Goal: Task Accomplishment & Management: Complete application form

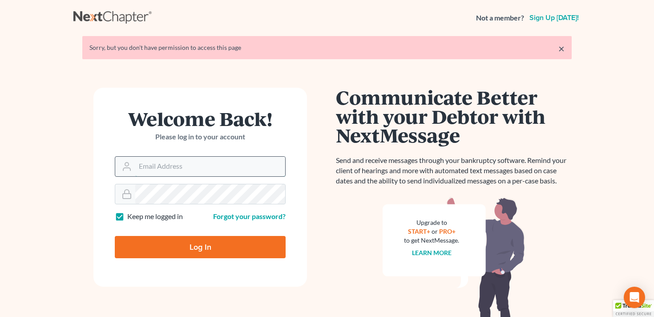
click at [207, 174] on input "Email Address" at bounding box center [210, 167] width 150 height 20
type input "[EMAIL_ADDRESS][DOMAIN_NAME]"
click at [186, 251] on input "Log In" at bounding box center [200, 247] width 171 height 22
type input "Thinking..."
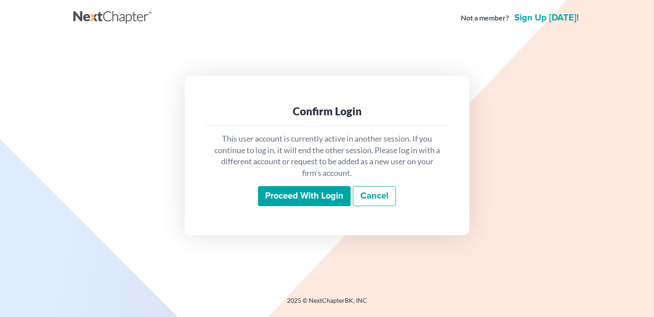
click at [317, 193] on input "Proceed with login" at bounding box center [304, 196] width 93 height 20
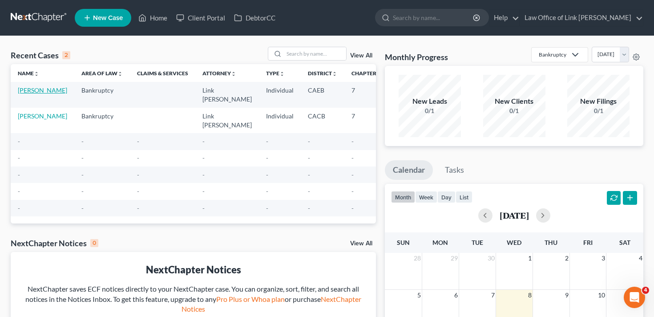
click at [32, 94] on link "Hatch, Russell" at bounding box center [42, 90] width 49 height 8
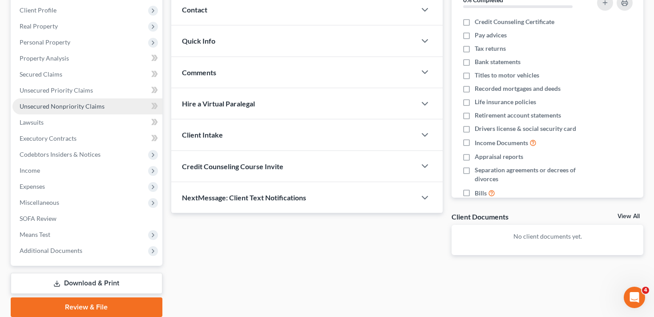
scroll to position [122, 0]
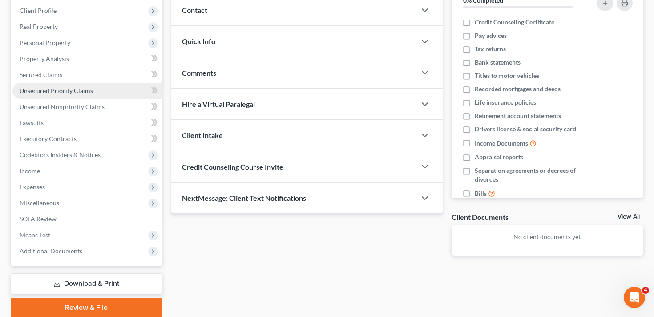
click at [83, 94] on link "Unsecured Priority Claims" at bounding box center [87, 91] width 150 height 16
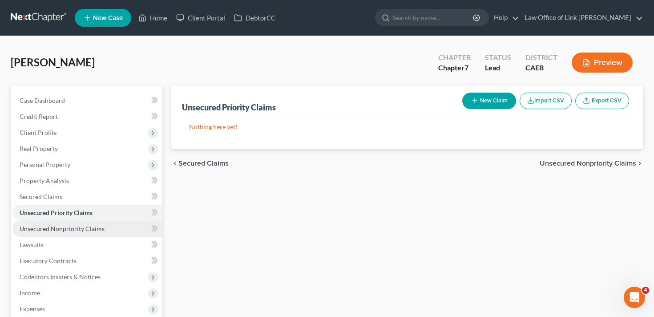
click at [95, 226] on span "Unsecured Nonpriority Claims" at bounding box center [62, 229] width 85 height 8
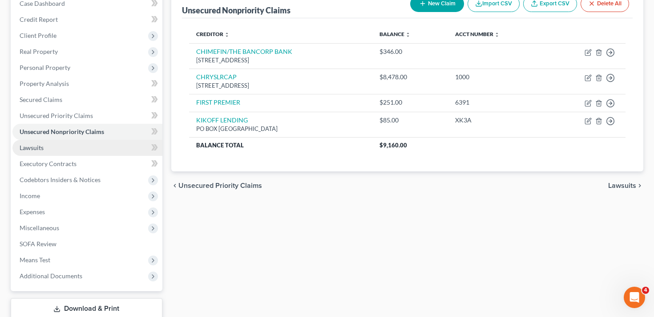
scroll to position [105, 0]
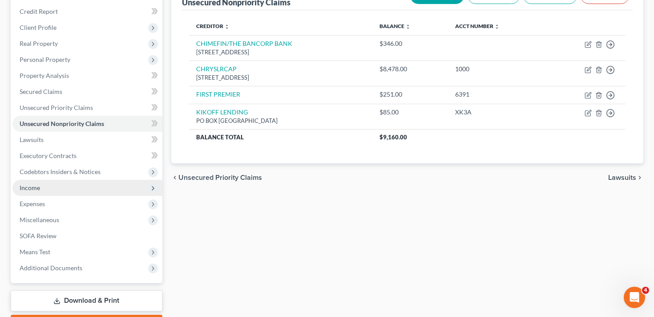
click at [68, 183] on span "Income" at bounding box center [87, 188] width 150 height 16
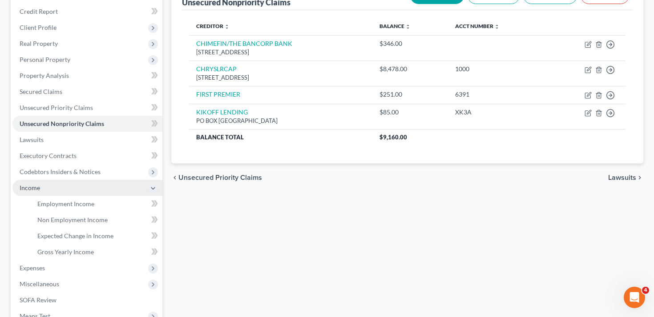
click at [68, 183] on span "Income" at bounding box center [87, 188] width 150 height 16
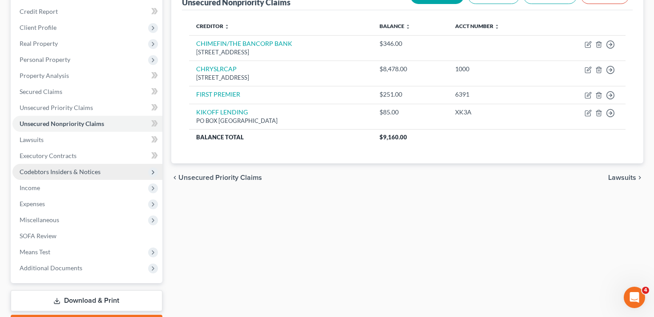
click at [77, 168] on span "Codebtors Insiders & Notices" at bounding box center [60, 172] width 81 height 8
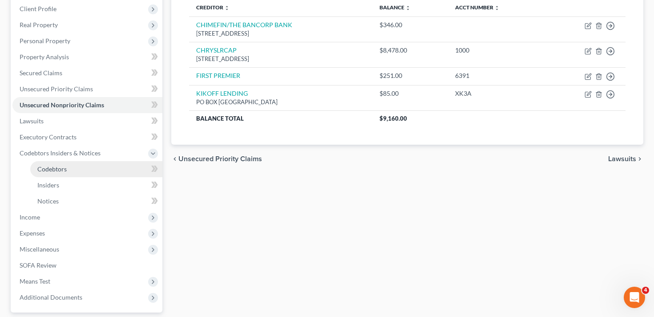
click at [77, 169] on link "Codebtors" at bounding box center [96, 169] width 132 height 16
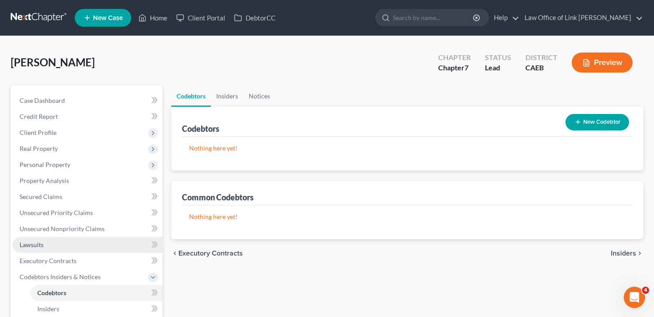
scroll to position [41, 0]
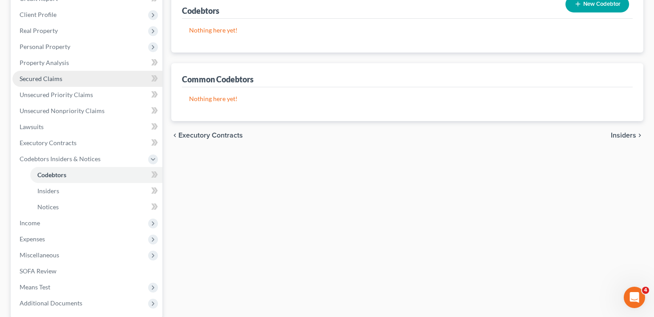
click at [71, 83] on link "Secured Claims" at bounding box center [87, 79] width 150 height 16
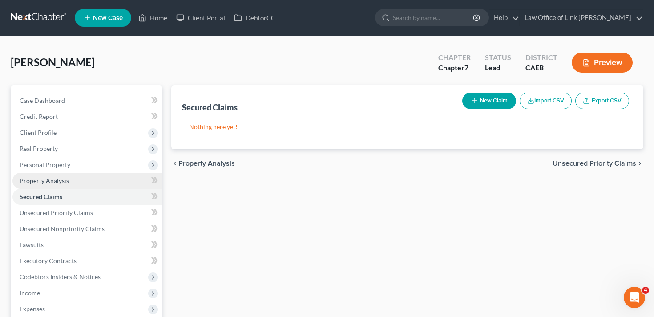
click at [86, 183] on link "Property Analysis" at bounding box center [87, 181] width 150 height 16
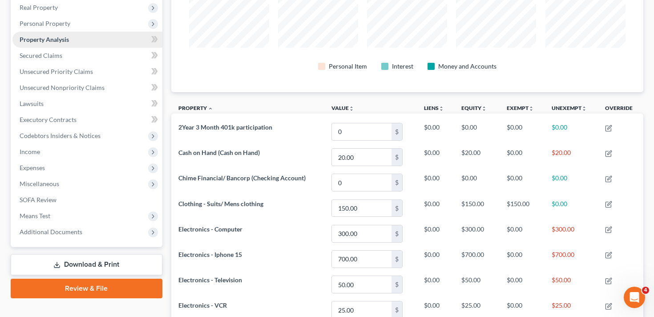
scroll to position [132, 0]
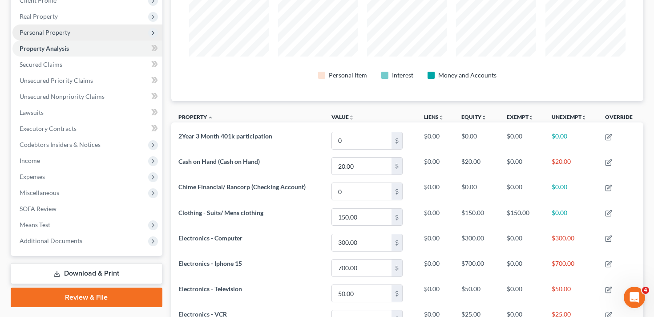
click at [105, 32] on span "Personal Property" at bounding box center [87, 32] width 150 height 16
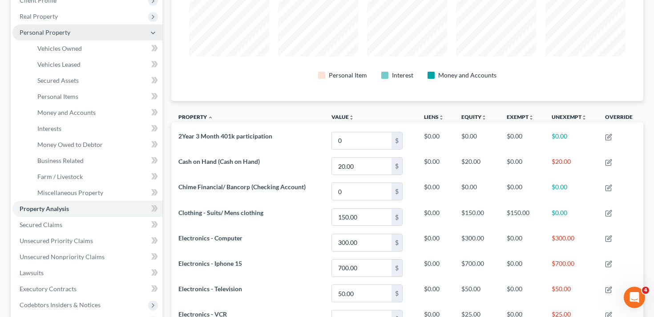
click at [142, 33] on span "Personal Property" at bounding box center [87, 32] width 150 height 16
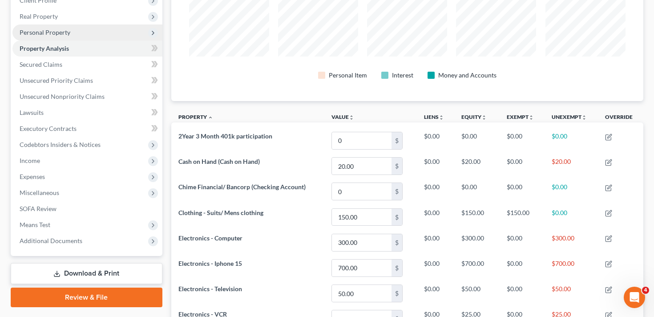
click at [142, 33] on span "Personal Property" at bounding box center [87, 32] width 150 height 16
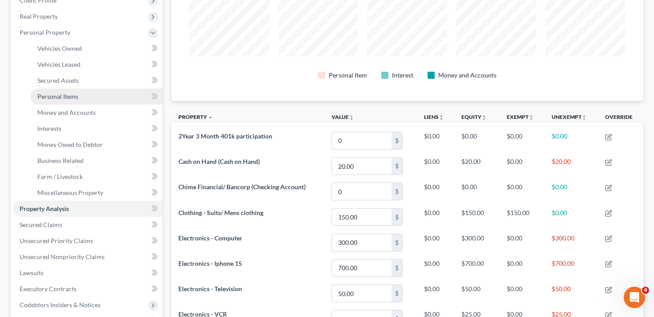
click at [89, 93] on link "Personal Items" at bounding box center [96, 97] width 132 height 16
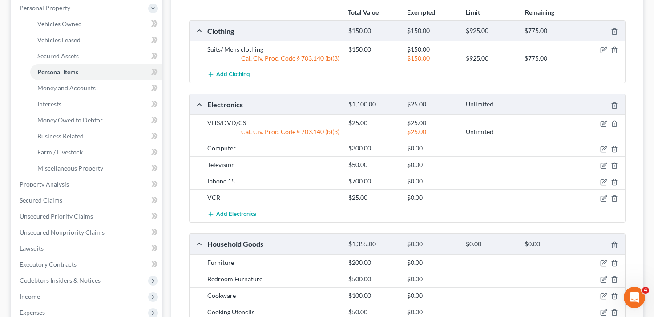
scroll to position [177, 0]
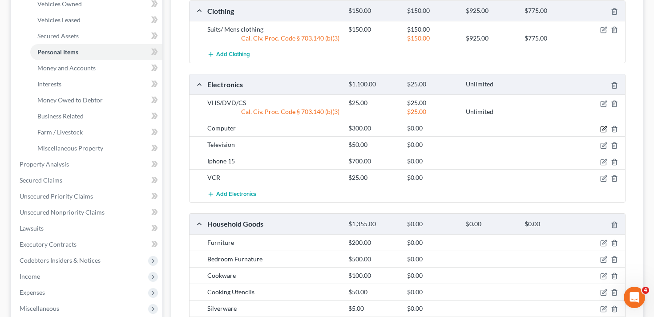
click at [602, 131] on icon "button" at bounding box center [603, 128] width 7 height 7
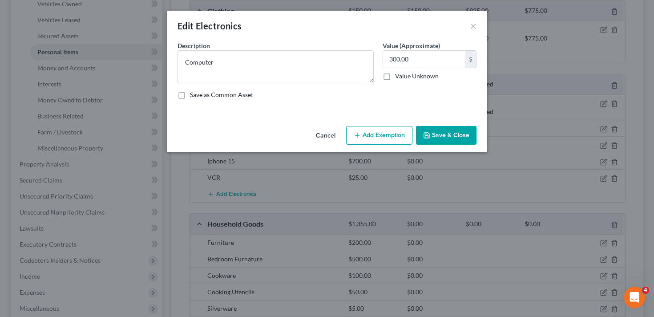
click at [385, 140] on button "Add Exemption" at bounding box center [379, 135] width 66 height 19
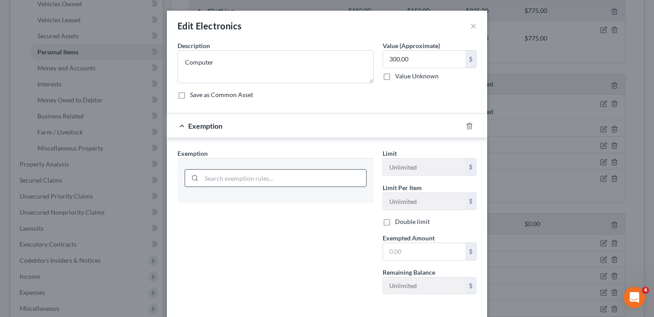
click at [308, 176] on input "search" at bounding box center [283, 177] width 165 height 17
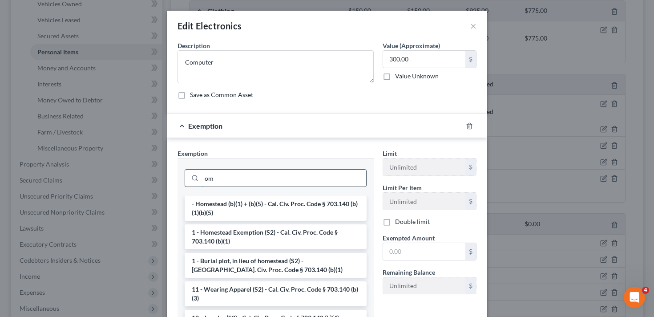
type input "o"
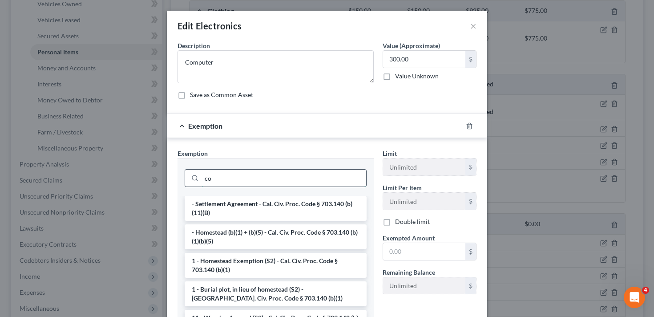
type input "c"
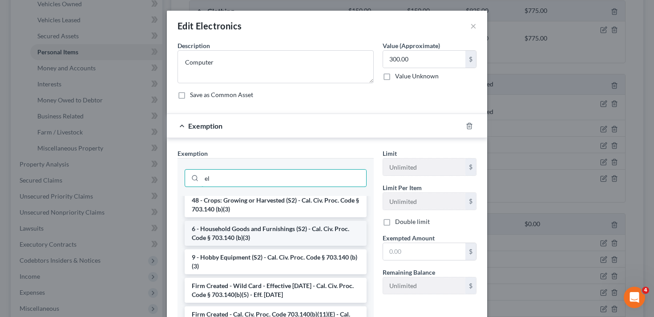
scroll to position [0, 0]
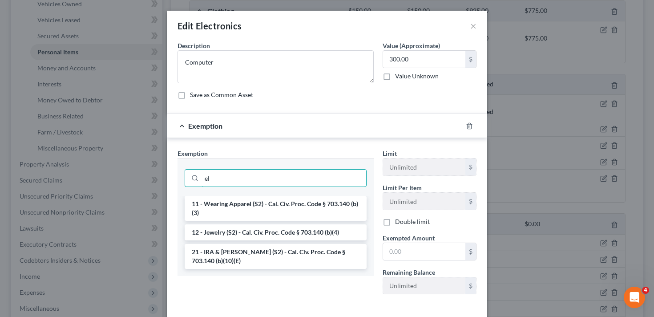
type input "e"
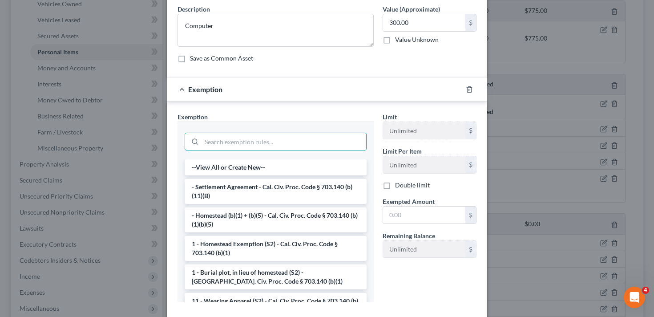
click at [511, 134] on div "Edit Electronics × An exemption set must first be selected from the Filing Info…" at bounding box center [327, 158] width 654 height 317
click at [506, 162] on div "Edit Electronics × An exemption set must first be selected from the Filing Info…" at bounding box center [327, 158] width 654 height 317
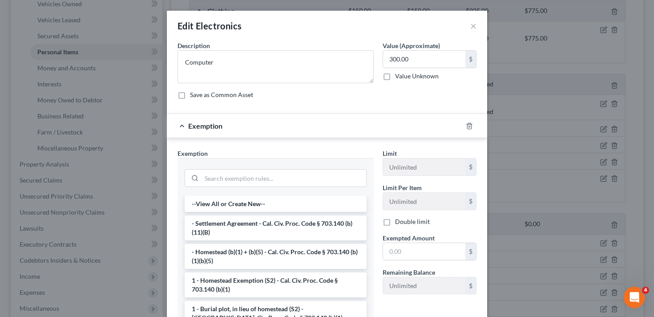
scroll to position [0, 0]
click at [475, 20] on button "×" at bounding box center [473, 25] width 6 height 11
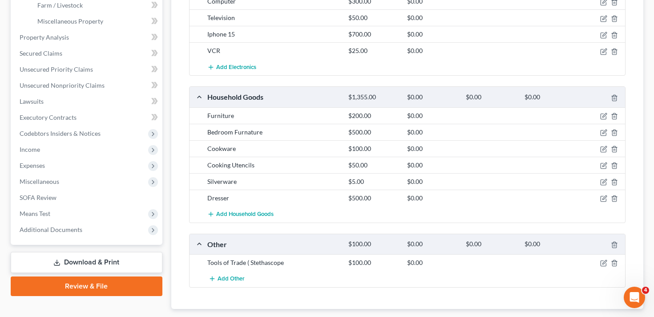
scroll to position [304, 0]
click at [603, 118] on icon "button" at bounding box center [602, 115] width 5 height 5
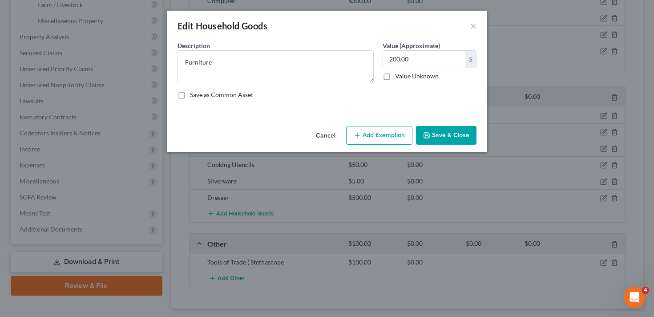
click at [387, 136] on button "Add Exemption" at bounding box center [379, 135] width 66 height 19
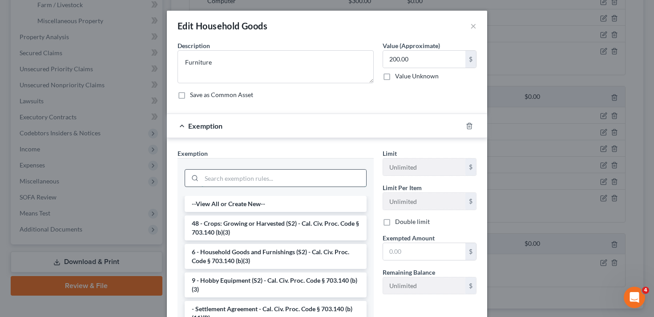
click at [281, 178] on input "search" at bounding box center [283, 177] width 165 height 17
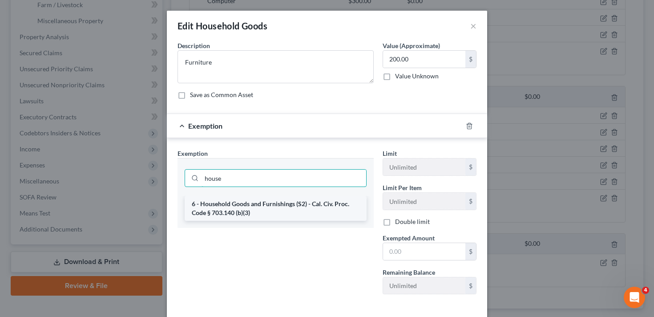
type input "house"
click at [275, 207] on li "6 - Household Goods and Furnishings (S2) - Cal. Civ. Proc. Code § 703.140 (b)(3)" at bounding box center [276, 208] width 182 height 25
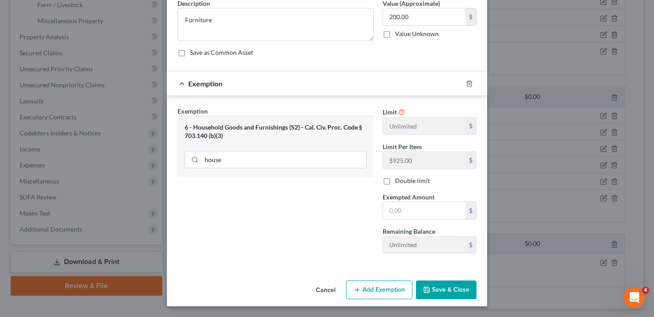
scroll to position [42, 0]
click at [447, 290] on button "Save & Close" at bounding box center [446, 290] width 60 height 19
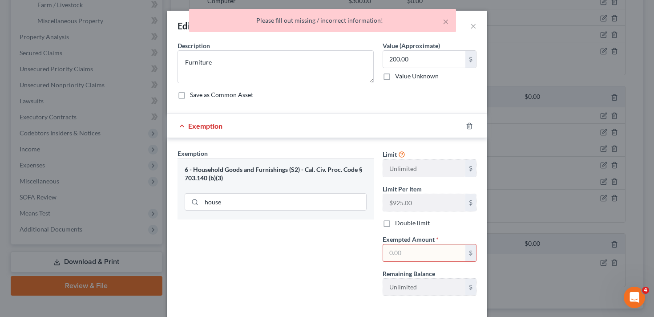
scroll to position [0, 0]
click at [400, 252] on input "text" at bounding box center [424, 252] width 82 height 17
type input "2"
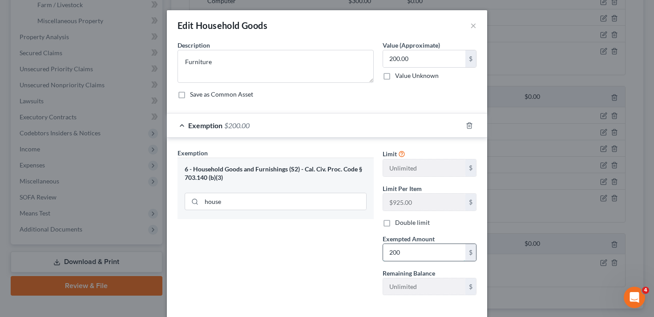
scroll to position [42, 0]
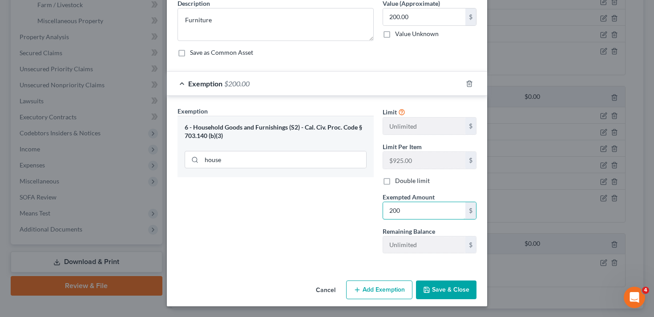
type input "200"
click at [432, 294] on button "Save & Close" at bounding box center [446, 289] width 60 height 19
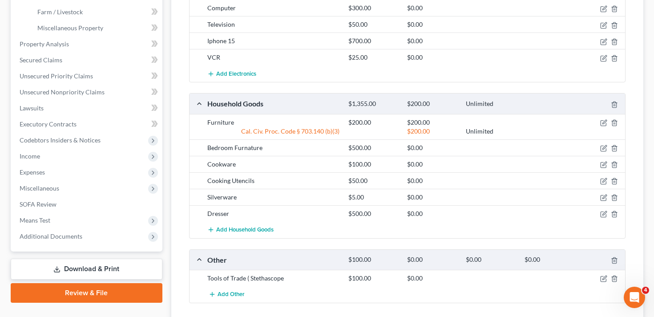
scroll to position [296, 0]
click at [600, 147] on icon "button" at bounding box center [603, 148] width 7 height 7
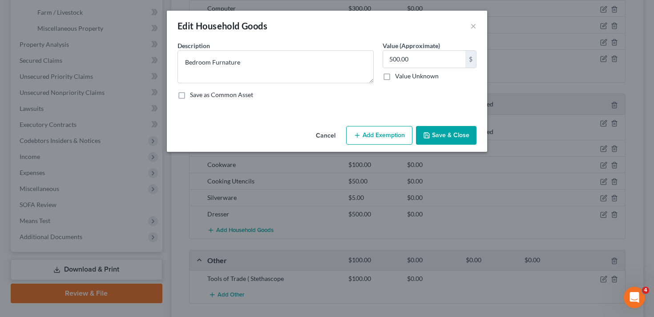
click at [380, 133] on button "Add Exemption" at bounding box center [379, 135] width 66 height 19
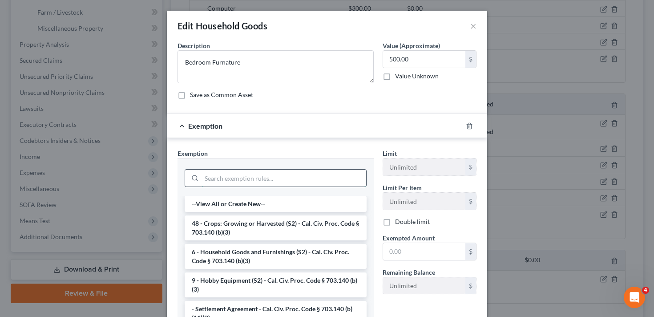
click at [256, 170] on input "search" at bounding box center [283, 177] width 165 height 17
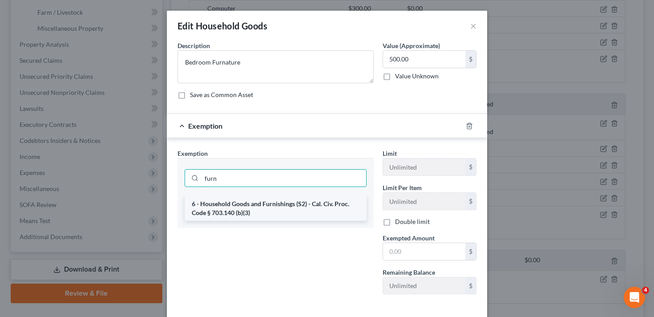
type input "furn"
click at [246, 214] on li "6 - Household Goods and Furnishings (S2) - Cal. Civ. Proc. Code § 703.140 (b)(3)" at bounding box center [276, 208] width 182 height 25
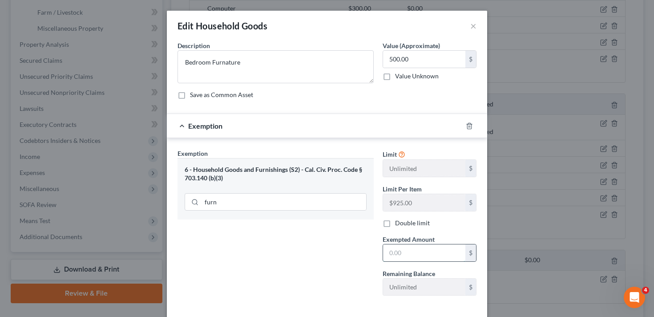
click at [408, 248] on input "text" at bounding box center [424, 252] width 82 height 17
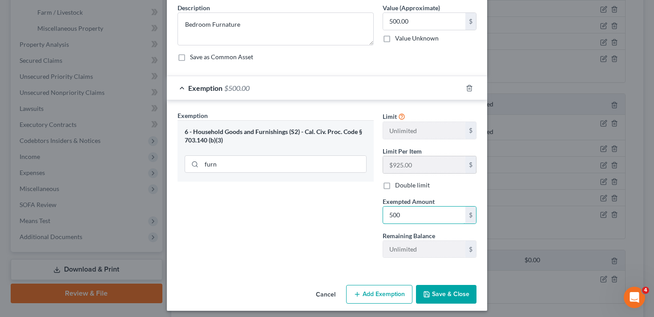
scroll to position [42, 0]
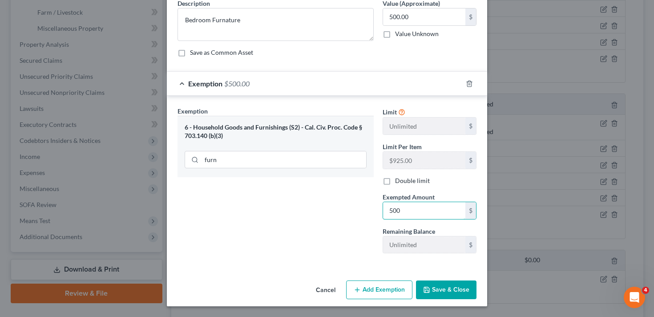
type input "500"
click at [454, 292] on button "Save & Close" at bounding box center [446, 289] width 60 height 19
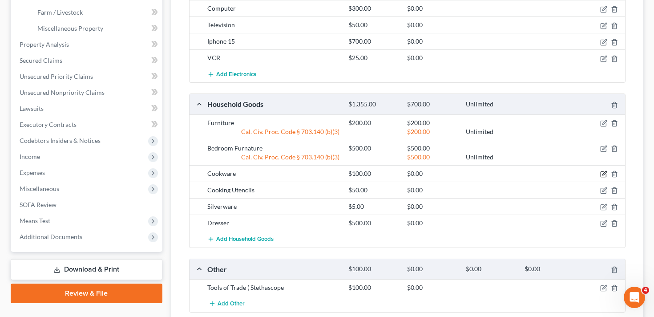
click at [602, 172] on icon "button" at bounding box center [603, 173] width 7 height 7
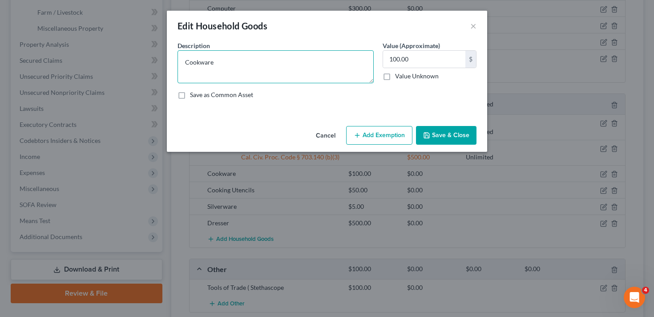
click at [301, 64] on textarea "Cookware" at bounding box center [275, 66] width 196 height 33
click at [394, 129] on button "Add Exemption" at bounding box center [379, 135] width 66 height 19
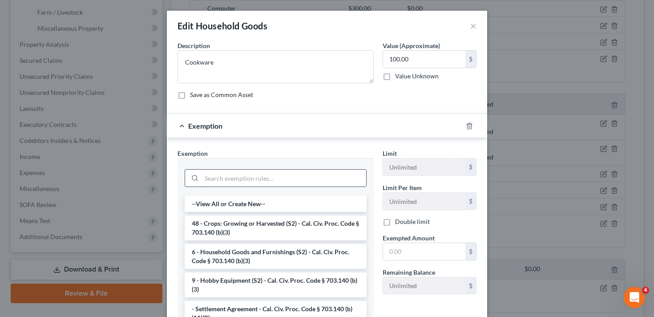
click at [282, 181] on input "search" at bounding box center [283, 177] width 165 height 17
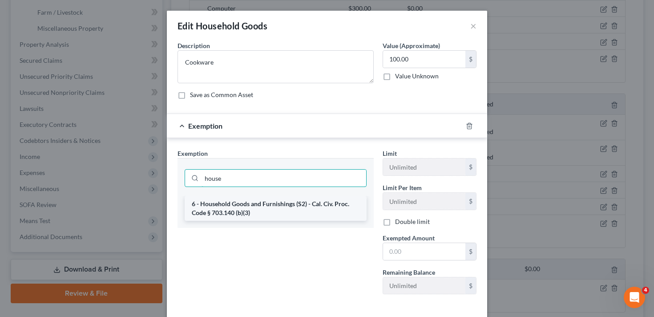
type input "house"
click at [274, 215] on li "6 - Household Goods and Furnishings (S2) - Cal. Civ. Proc. Code § 703.140 (b)(3)" at bounding box center [276, 208] width 182 height 25
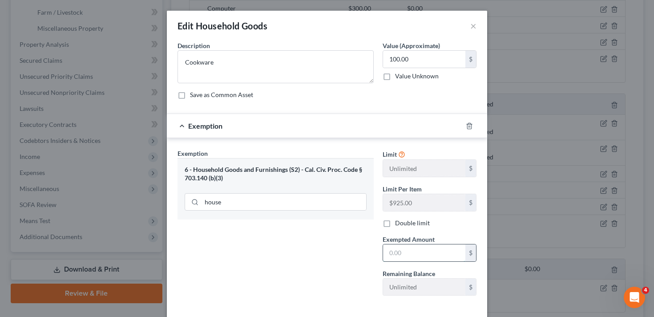
click at [404, 254] on input "text" at bounding box center [424, 252] width 82 height 17
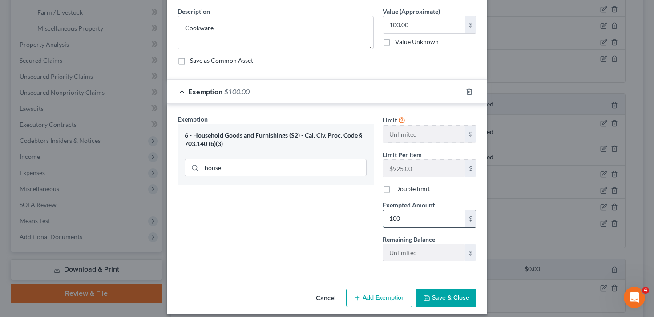
scroll to position [38, 0]
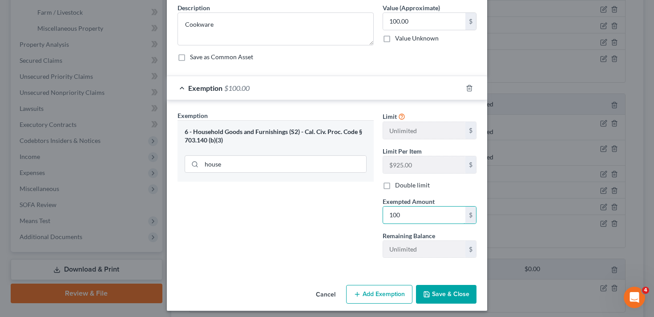
type input "100"
click at [451, 288] on button "Save & Close" at bounding box center [446, 294] width 60 height 19
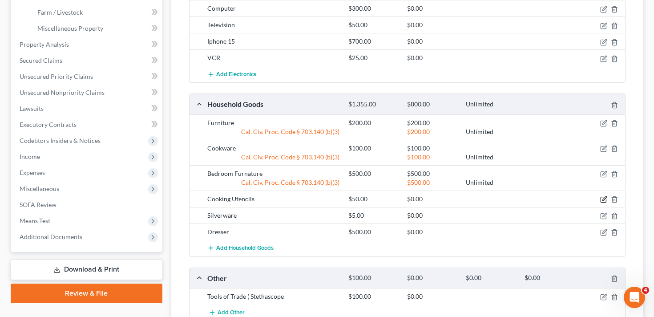
click at [601, 199] on icon "button" at bounding box center [603, 199] width 7 height 7
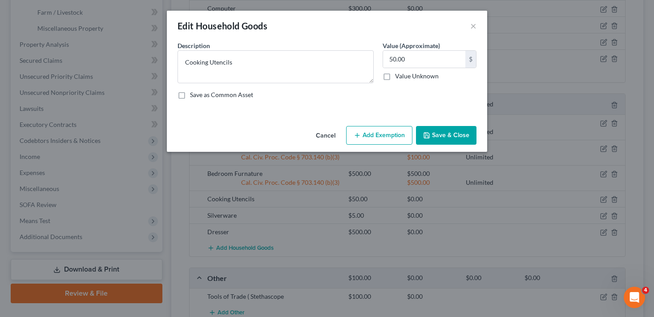
click at [372, 135] on button "Add Exemption" at bounding box center [379, 135] width 66 height 19
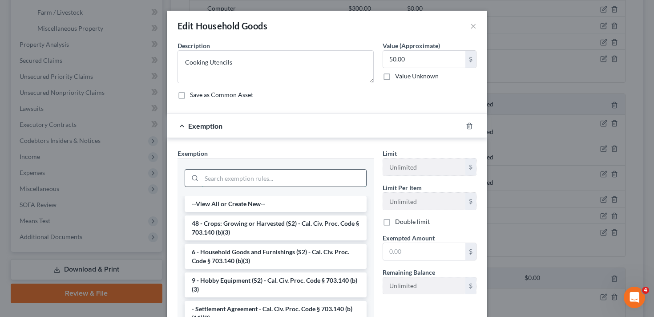
click at [267, 174] on input "search" at bounding box center [283, 177] width 165 height 17
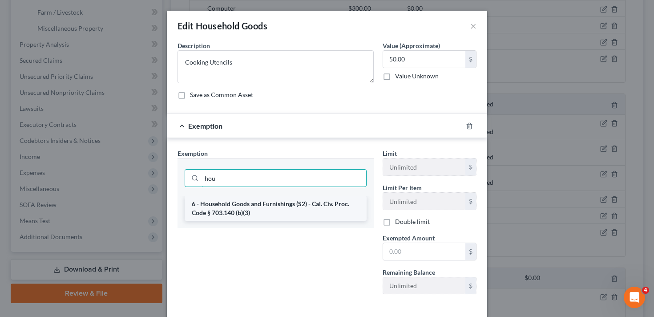
type input "hou"
click at [262, 217] on li "6 - Household Goods and Furnishings (S2) - Cal. Civ. Proc. Code § 703.140 (b)(3)" at bounding box center [276, 208] width 182 height 25
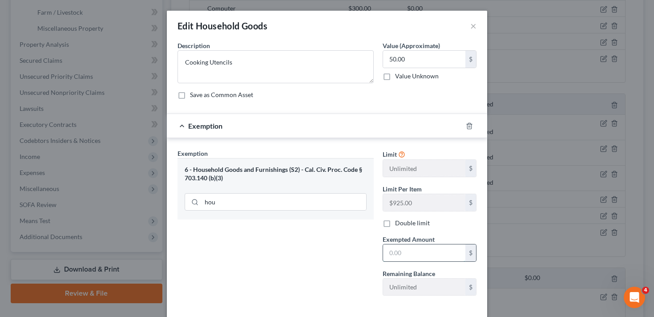
click at [400, 256] on input "text" at bounding box center [424, 252] width 82 height 17
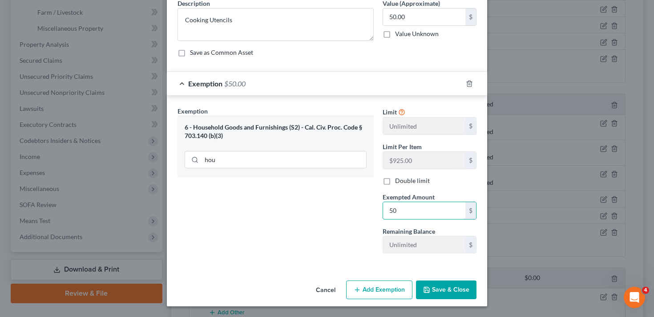
type input "50"
click at [450, 294] on button "Save & Close" at bounding box center [446, 289] width 60 height 19
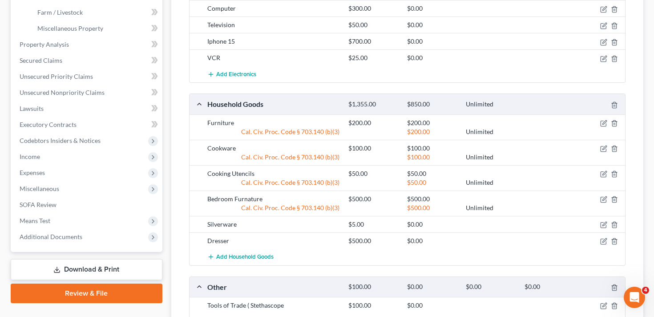
scroll to position [303, 0]
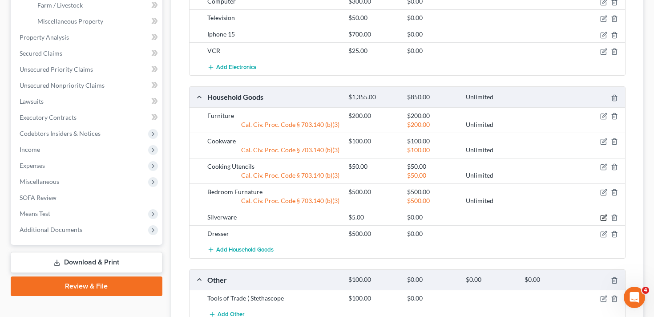
click at [602, 216] on icon "button" at bounding box center [603, 217] width 7 height 7
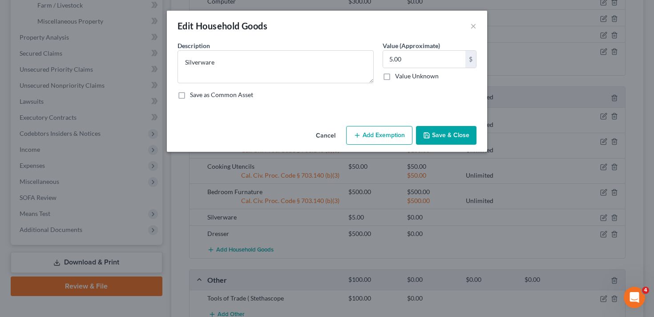
click at [365, 137] on button "Add Exemption" at bounding box center [379, 135] width 66 height 19
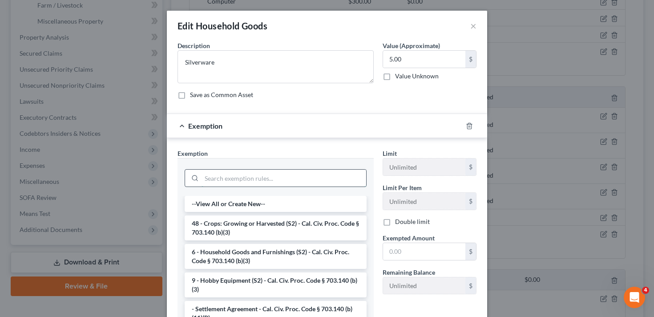
click at [262, 173] on input "search" at bounding box center [283, 177] width 165 height 17
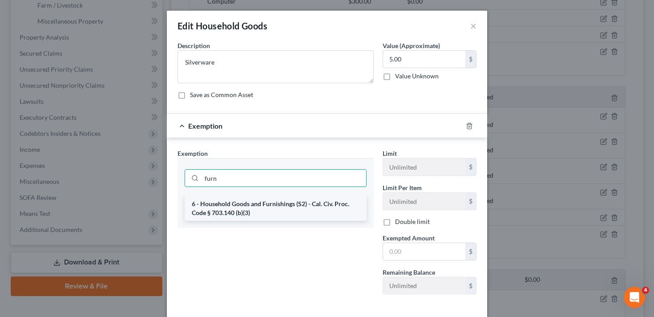
type input "furn"
click at [259, 208] on li "6 - Household Goods and Furnishings (S2) - Cal. Civ. Proc. Code § 703.140 (b)(3)" at bounding box center [276, 208] width 182 height 25
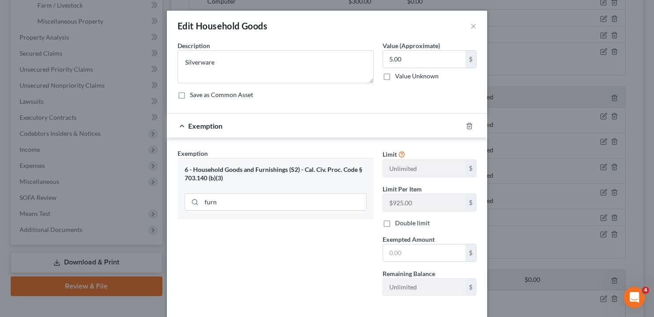
scroll to position [42, 0]
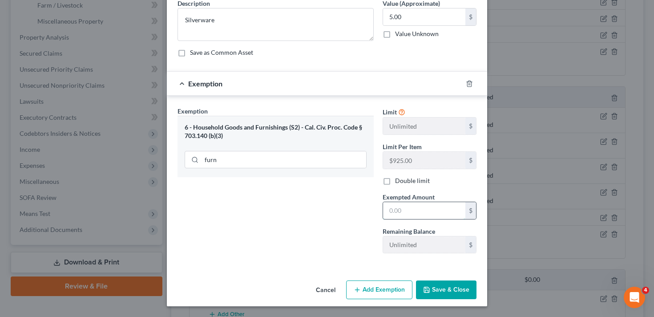
click at [402, 212] on input "text" at bounding box center [424, 210] width 82 height 17
type input "5"
click at [433, 293] on button "Save & Close" at bounding box center [446, 289] width 60 height 19
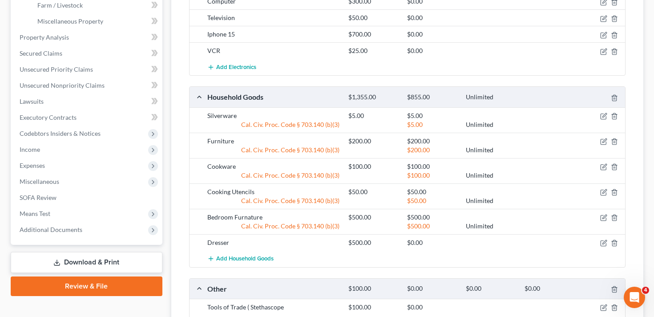
click at [433, 293] on div "Other $100.00 $0.00 $0.00 $0.00" at bounding box center [405, 288] width 432 height 20
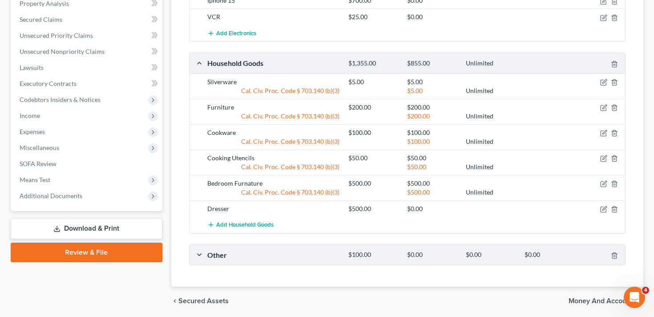
scroll to position [345, 0]
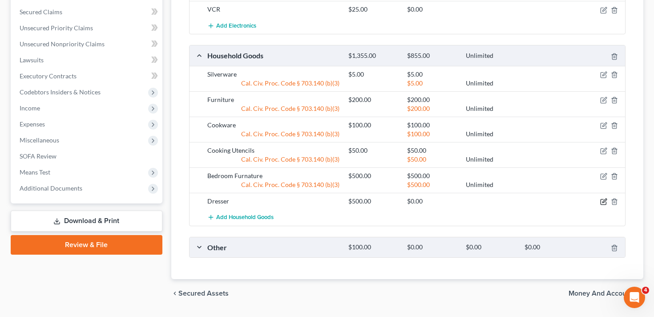
click at [602, 198] on icon "button" at bounding box center [603, 201] width 7 height 7
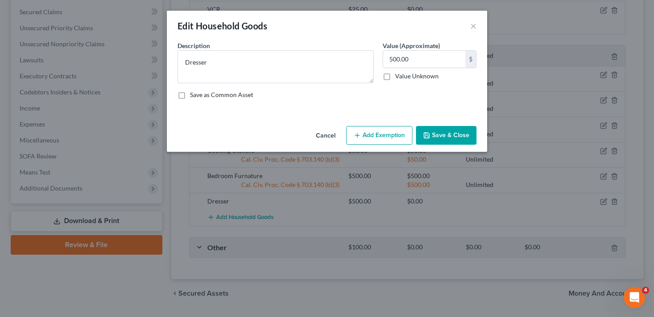
click at [385, 136] on button "Add Exemption" at bounding box center [379, 135] width 66 height 19
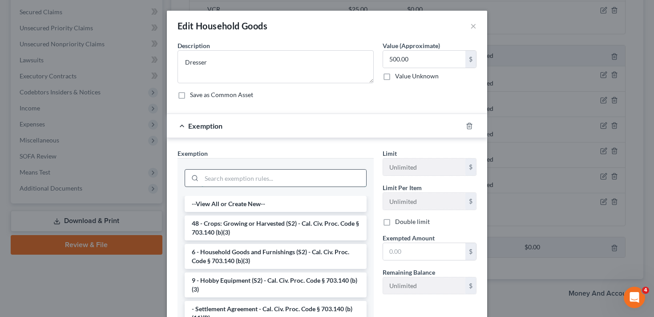
click at [285, 175] on input "search" at bounding box center [283, 177] width 165 height 17
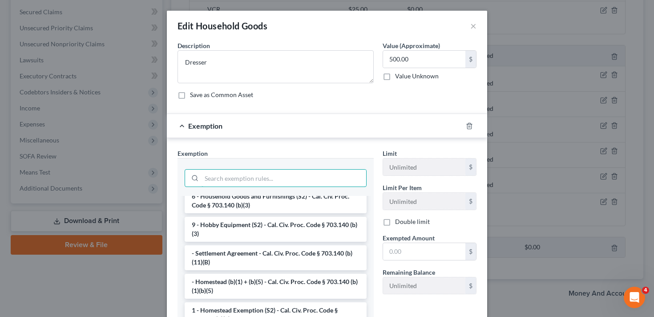
scroll to position [0, 0]
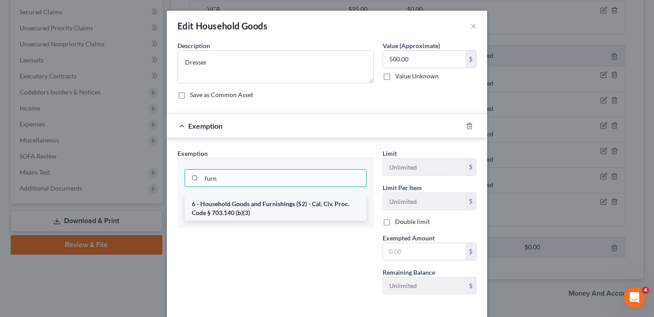
type input "furn"
click at [281, 215] on li "6 - Household Goods and Furnishings (S2) - Cal. Civ. Proc. Code § 703.140 (b)(3)" at bounding box center [276, 208] width 182 height 25
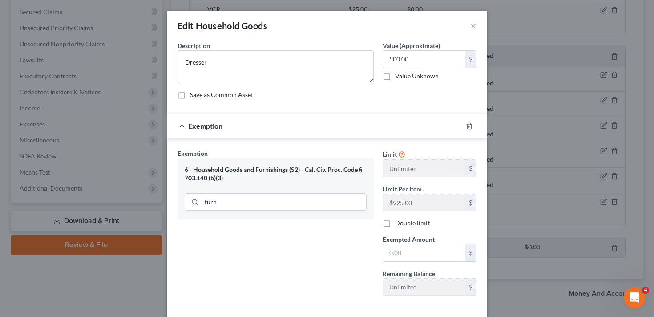
scroll to position [42, 0]
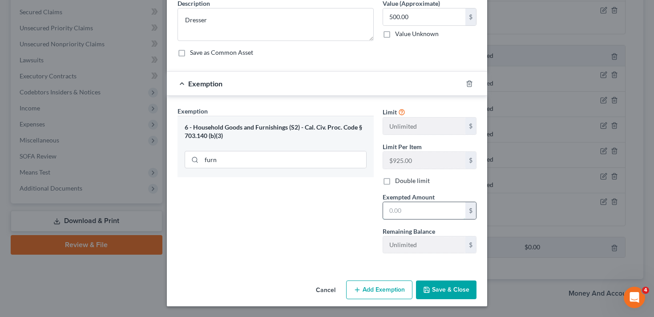
click at [407, 206] on input "text" at bounding box center [424, 210] width 82 height 17
type input "500"
click at [441, 283] on button "Save & Close" at bounding box center [446, 289] width 60 height 19
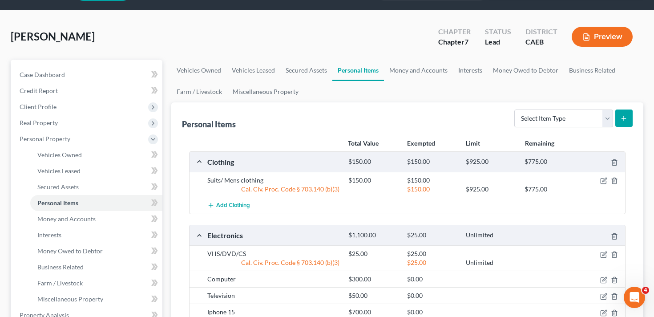
scroll to position [25, 0]
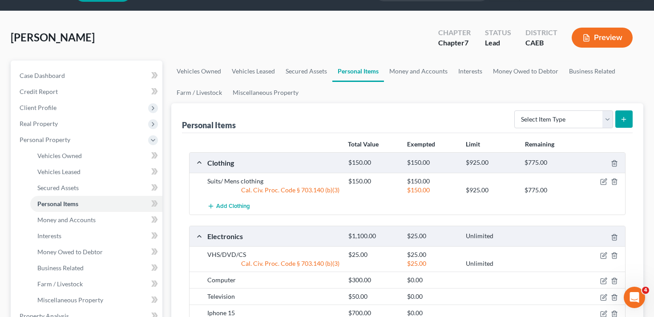
click at [309, 265] on div "Cal. Civ. Proc. Code § 703.140 (b)(3)" at bounding box center [273, 263] width 141 height 9
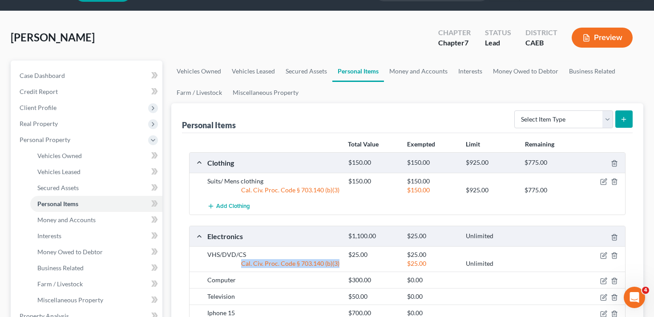
click at [309, 265] on div "Cal. Civ. Proc. Code § 703.140 (b)(3)" at bounding box center [273, 263] width 141 height 9
click at [318, 264] on div "Cal. Civ. Proc. Code § 703.140 (b)(3)" at bounding box center [273, 263] width 141 height 9
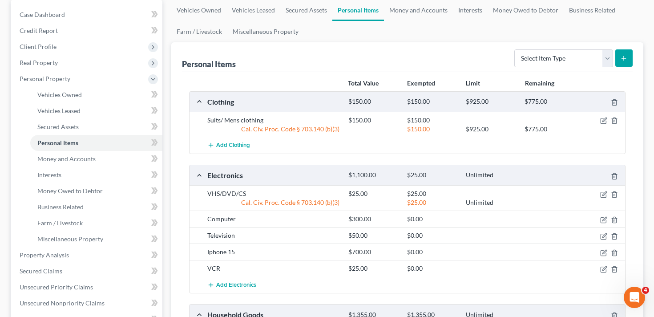
scroll to position [87, 0]
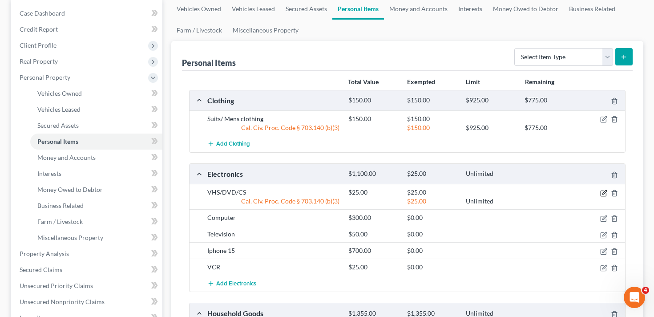
click at [605, 191] on icon "button" at bounding box center [604, 192] width 4 height 4
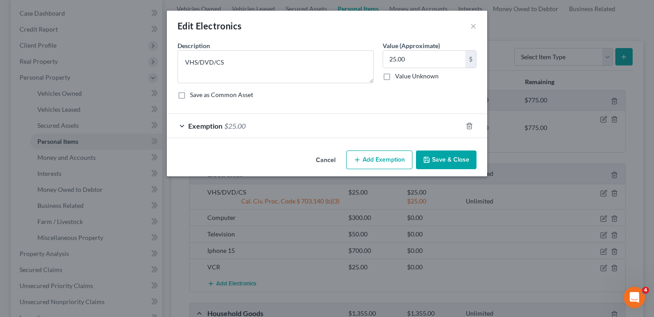
click at [289, 118] on div "Exemption $25.00" at bounding box center [314, 126] width 295 height 24
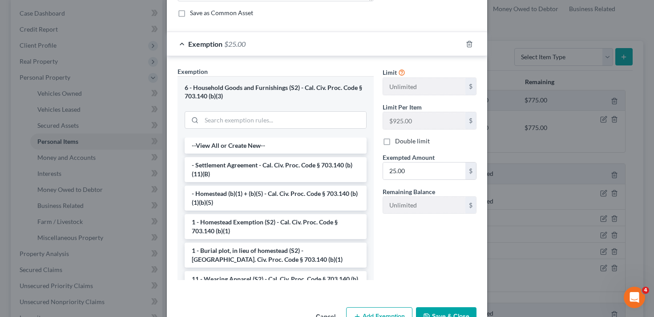
scroll to position [85, 0]
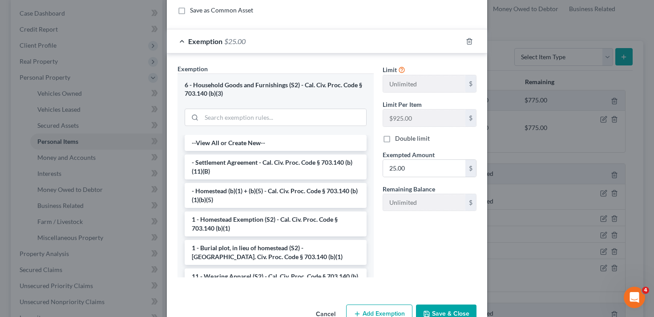
click at [525, 162] on div "Edit Electronics × An exemption set must first be selected from the Filing Info…" at bounding box center [327, 158] width 654 height 317
click at [324, 311] on button "Cancel" at bounding box center [326, 314] width 34 height 18
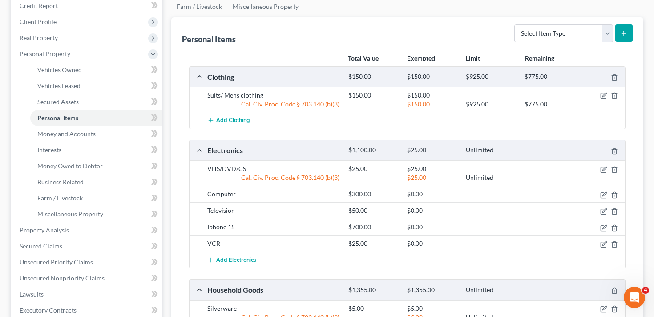
scroll to position [115, 0]
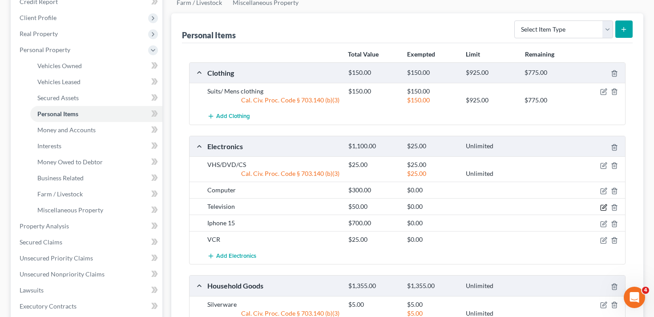
click at [603, 205] on icon "button" at bounding box center [603, 207] width 7 height 7
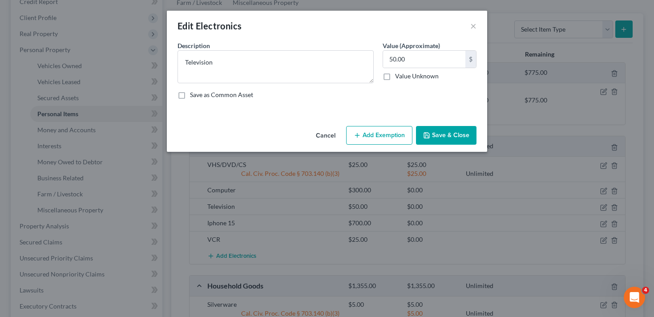
click at [379, 132] on button "Add Exemption" at bounding box center [379, 135] width 66 height 19
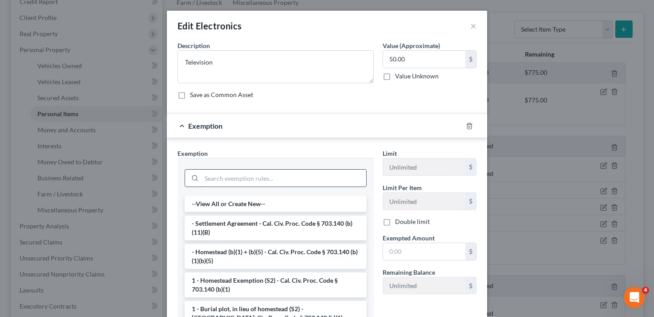
click at [239, 185] on input "search" at bounding box center [283, 177] width 165 height 17
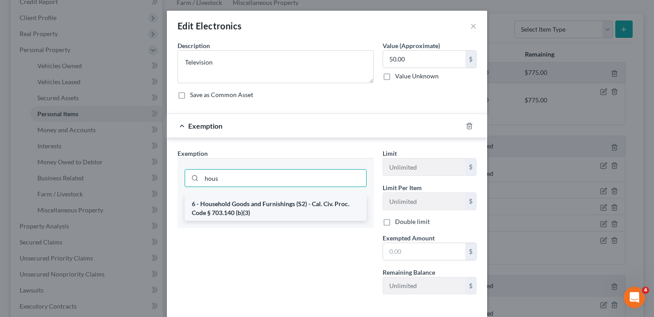
type input "hous"
click at [244, 206] on li "6 - Household Goods and Furnishings (S2) - Cal. Civ. Proc. Code § 703.140 (b)(3)" at bounding box center [276, 208] width 182 height 25
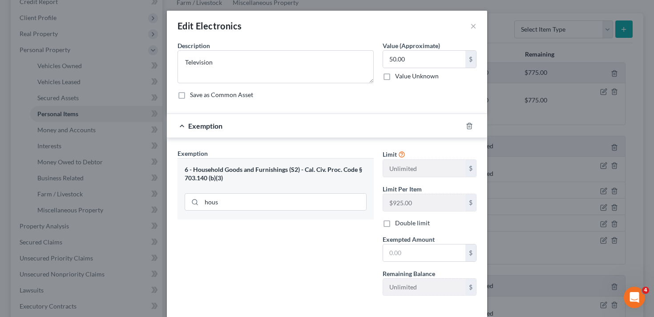
scroll to position [42, 0]
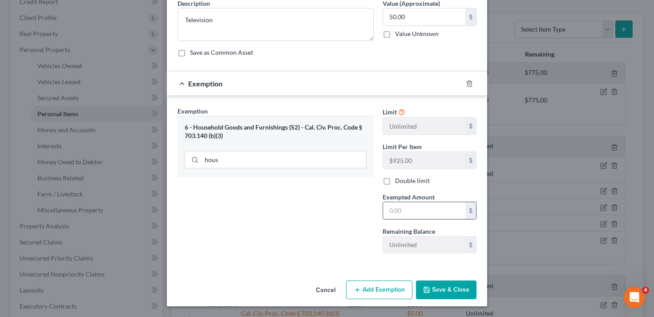
click at [419, 210] on input "text" at bounding box center [424, 210] width 82 height 17
type input "50"
click at [432, 291] on button "Save & Close" at bounding box center [446, 289] width 60 height 19
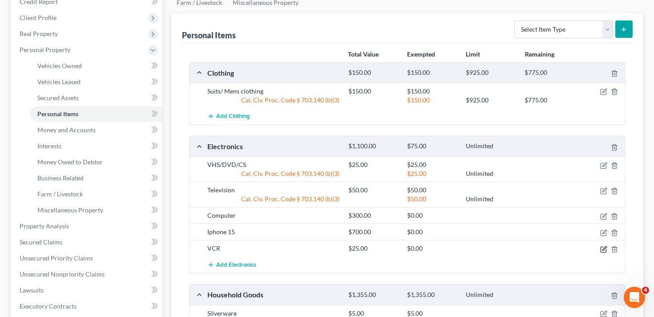
click at [604, 249] on icon "button" at bounding box center [603, 249] width 7 height 7
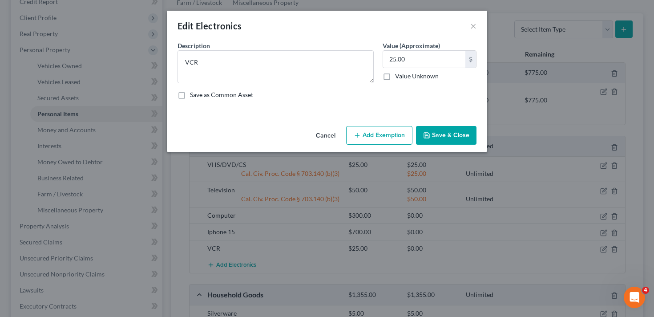
click at [369, 137] on button "Add Exemption" at bounding box center [379, 135] width 66 height 19
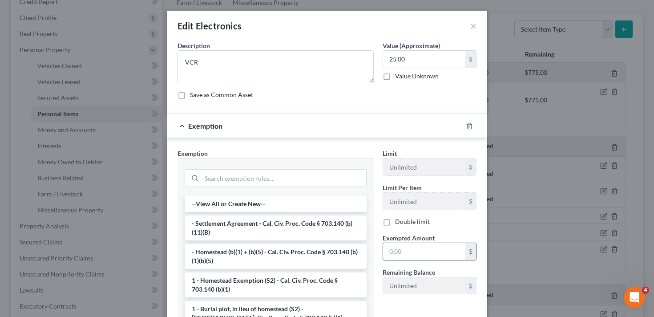
click at [391, 253] on input "text" at bounding box center [424, 251] width 82 height 17
type input "25"
click at [266, 176] on input "search" at bounding box center [283, 177] width 165 height 17
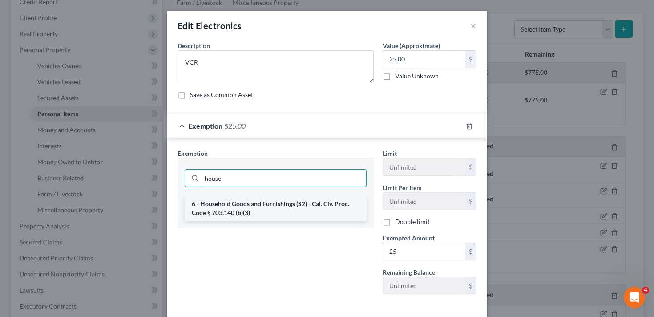
type input "house"
click at [260, 204] on li "6 - Household Goods and Furnishings (S2) - Cal. Civ. Proc. Code § 703.140 (b)(3)" at bounding box center [276, 208] width 182 height 25
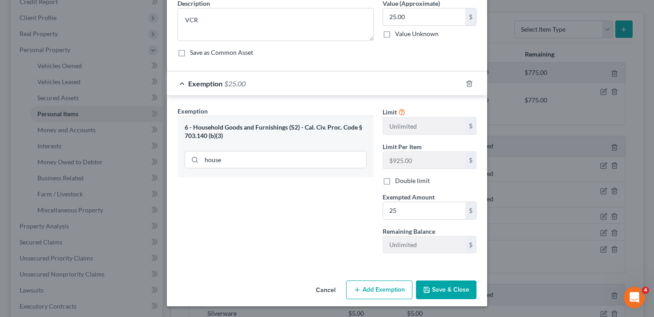
click at [450, 297] on button "Save & Close" at bounding box center [446, 289] width 60 height 19
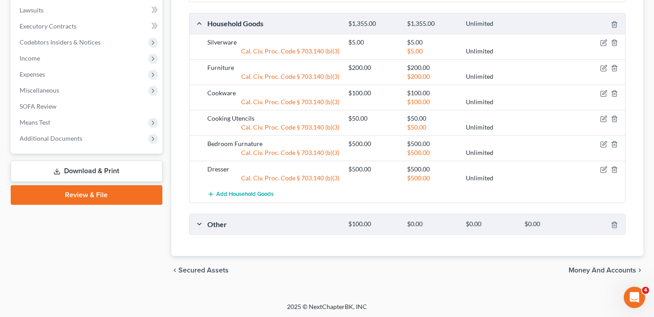
scroll to position [395, 0]
click at [250, 230] on div "Other $100.00 $0.00 $0.00 $0.00" at bounding box center [405, 223] width 432 height 20
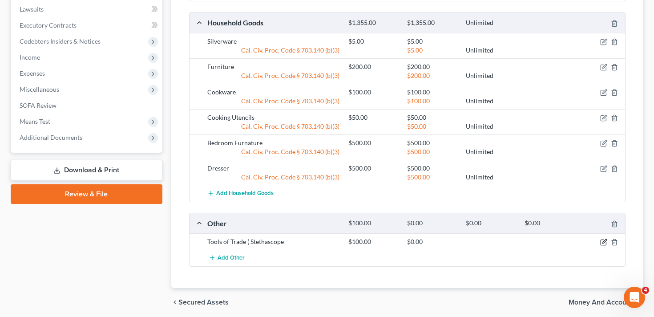
click at [602, 242] on icon "button" at bounding box center [604, 241] width 4 height 4
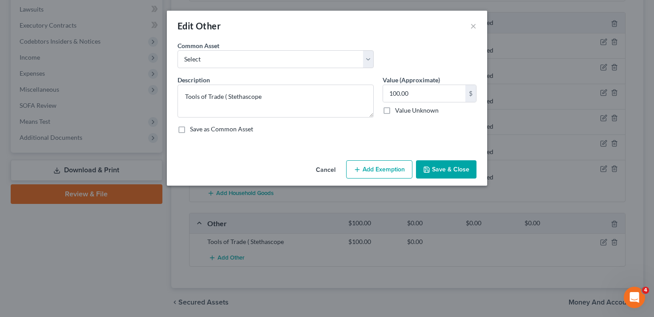
click at [375, 160] on button "Add Exemption" at bounding box center [379, 169] width 66 height 19
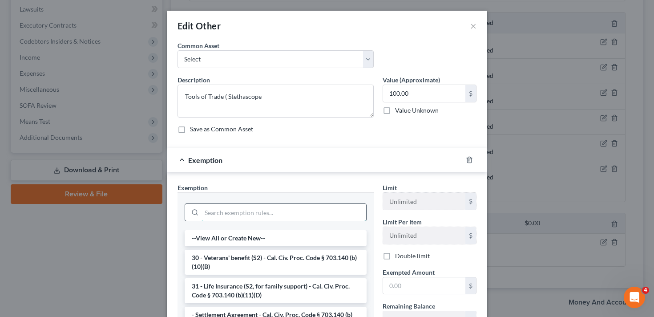
click at [242, 210] on input "search" at bounding box center [283, 212] width 165 height 17
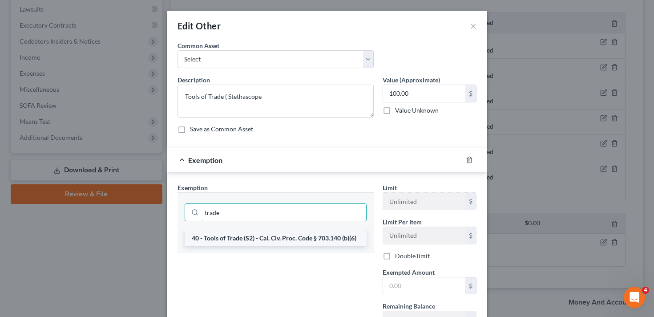
type input "trade"
click at [236, 242] on li "40 - Tools of Trade (S2) - Cal. Civ. Proc. Code § 703.140 (b)(6)" at bounding box center [276, 238] width 182 height 16
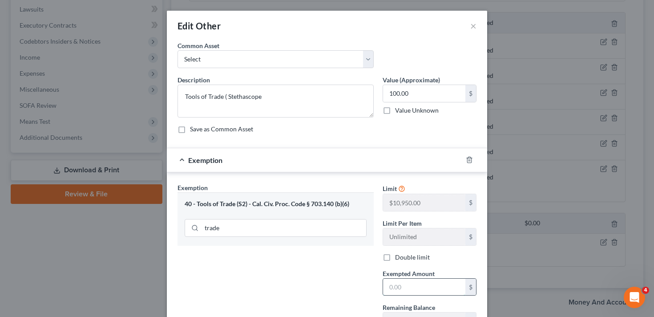
click at [398, 292] on input "text" at bounding box center [424, 286] width 82 height 17
type input "100"
click at [353, 294] on div "Exemption Set must be selected for CA. Exemption * 40 - Tools of Trade (S2) - C…" at bounding box center [275, 260] width 205 height 154
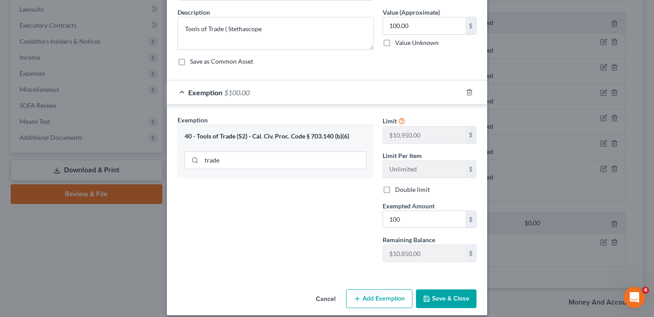
scroll to position [77, 0]
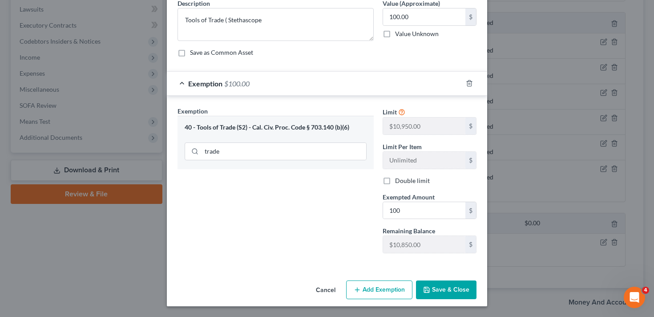
click at [459, 289] on button "Save & Close" at bounding box center [446, 289] width 60 height 19
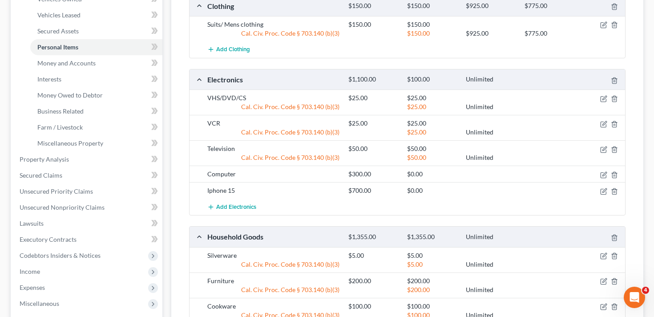
scroll to position [179, 0]
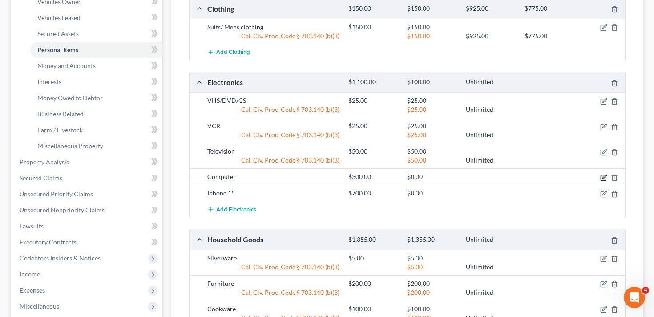
click at [604, 178] on icon "button" at bounding box center [603, 177] width 7 height 7
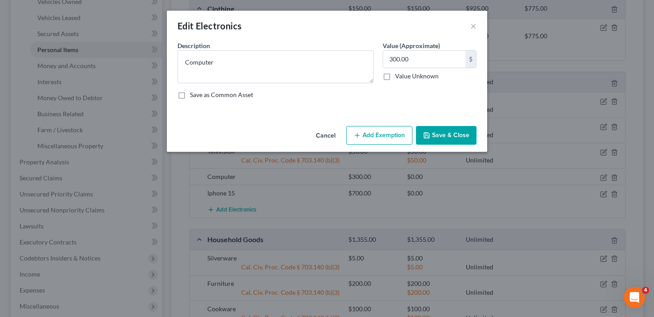
click at [379, 138] on button "Add Exemption" at bounding box center [379, 135] width 66 height 19
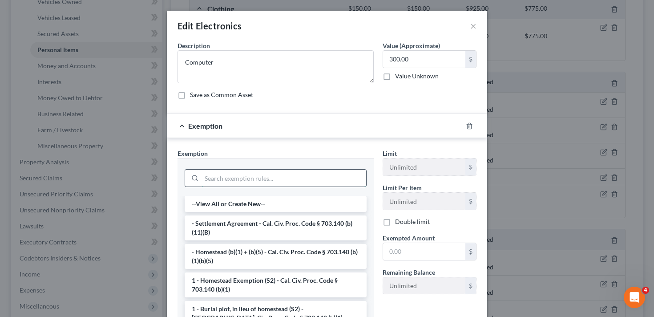
click at [251, 177] on input "search" at bounding box center [283, 177] width 165 height 17
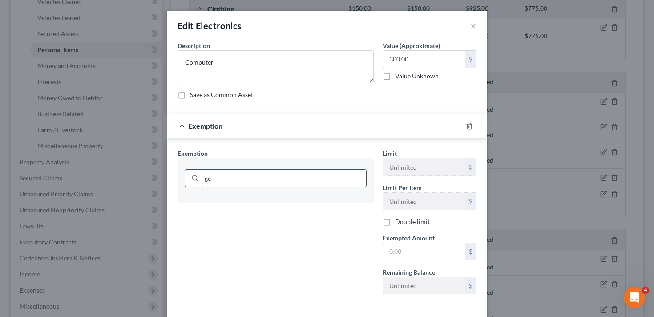
type input "g"
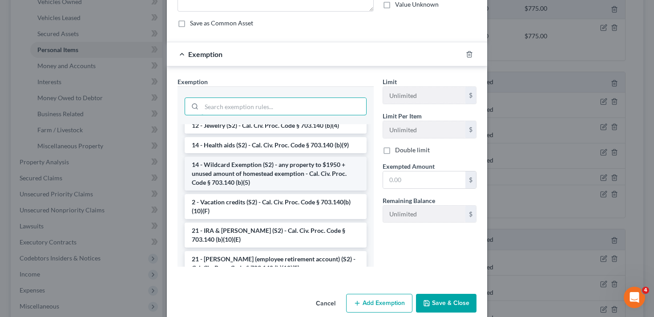
scroll to position [169, 0]
click at [290, 173] on li "14 - Wildcard Exemption (S2) - any property to $1950 + unused amount of homeste…" at bounding box center [276, 173] width 182 height 34
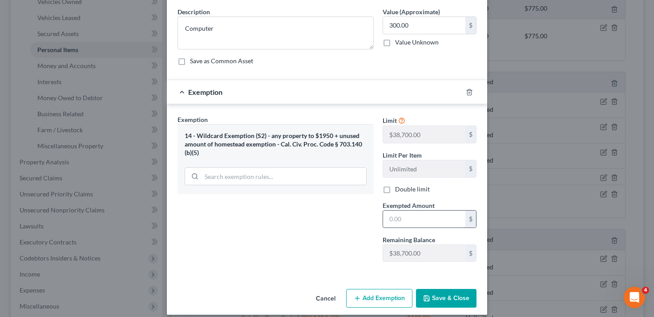
scroll to position [32, 0]
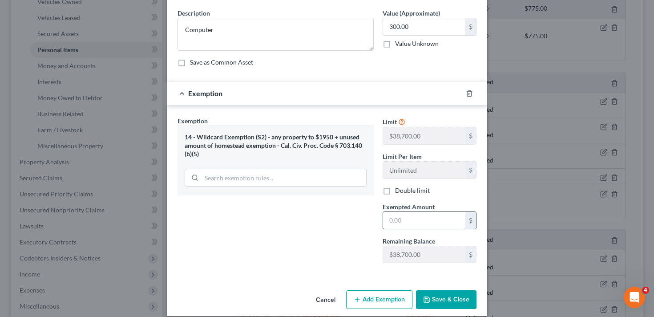
click at [407, 224] on input "text" at bounding box center [424, 220] width 82 height 17
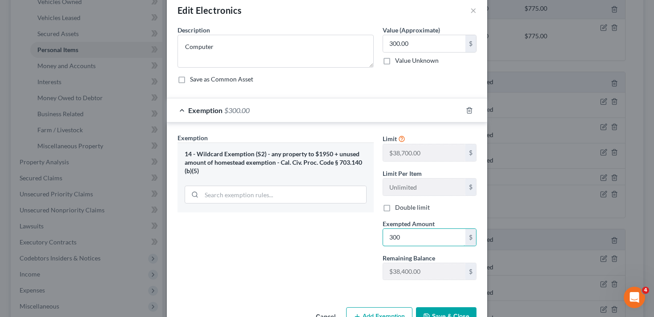
scroll to position [42, 0]
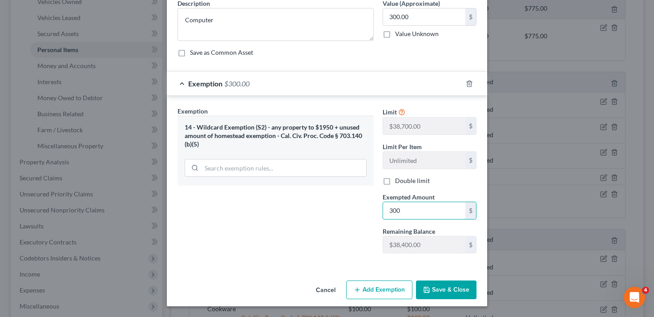
type input "300"
click at [429, 289] on icon "button" at bounding box center [426, 289] width 7 height 7
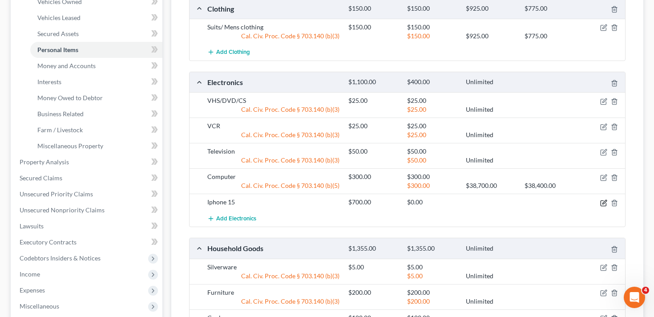
click at [602, 202] on icon "button" at bounding box center [604, 202] width 4 height 4
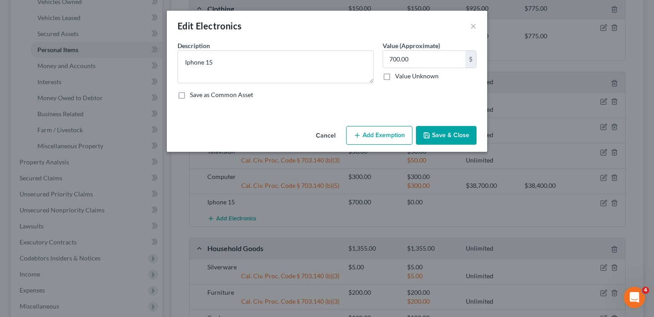
click at [382, 131] on button "Add Exemption" at bounding box center [379, 135] width 66 height 19
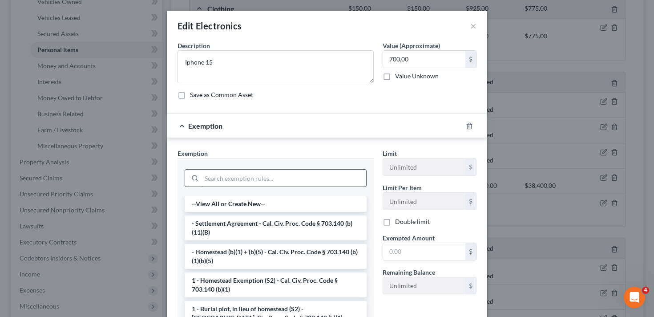
click at [247, 170] on input "search" at bounding box center [283, 177] width 165 height 17
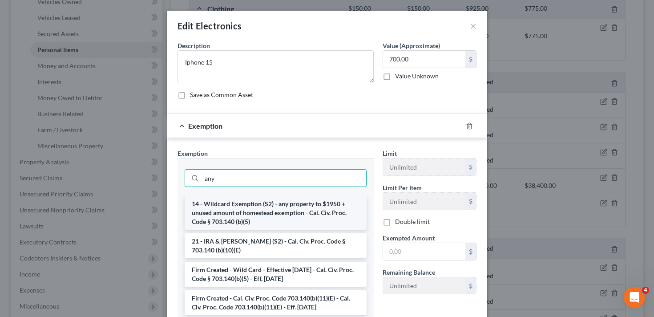
type input "any"
click at [242, 211] on li "14 - Wildcard Exemption (S2) - any property to $1950 + unused amount of homeste…" at bounding box center [276, 213] width 182 height 34
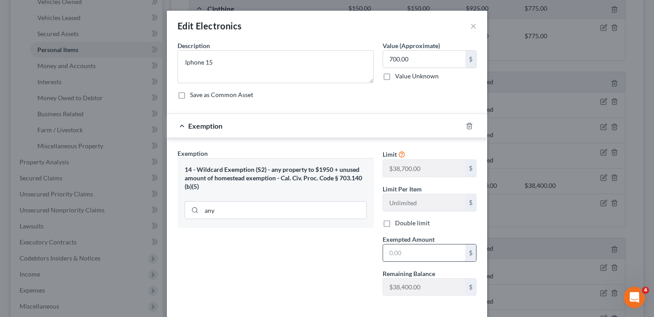
click at [401, 252] on input "text" at bounding box center [424, 252] width 82 height 17
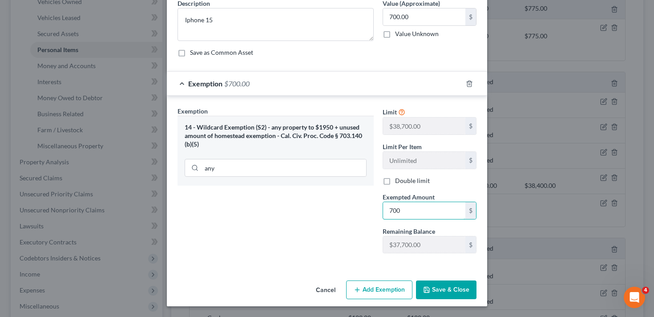
type input "700"
click at [457, 287] on button "Save & Close" at bounding box center [446, 289] width 60 height 19
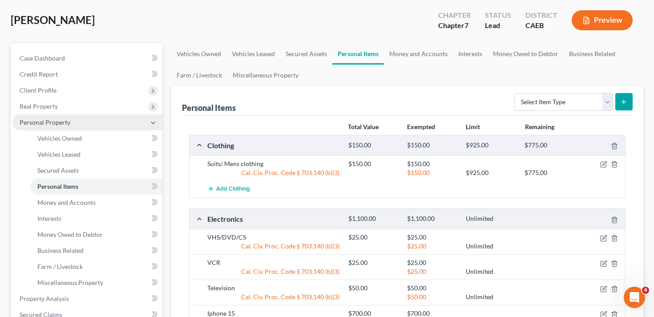
scroll to position [44, 0]
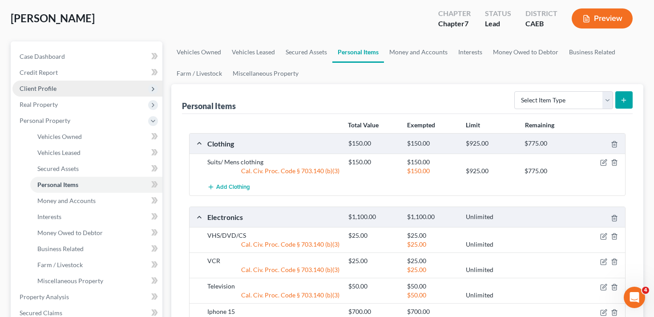
click at [61, 92] on span "Client Profile" at bounding box center [87, 89] width 150 height 16
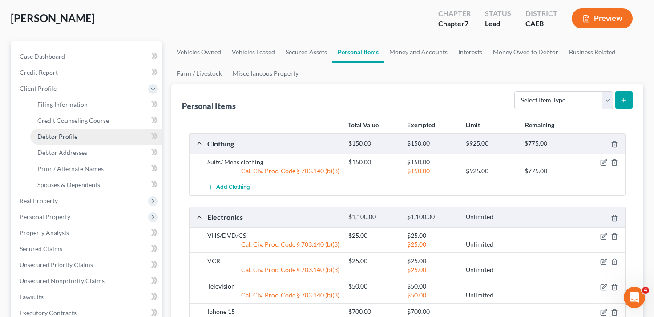
click at [57, 136] on span "Debtor Profile" at bounding box center [57, 137] width 40 height 8
select select "0"
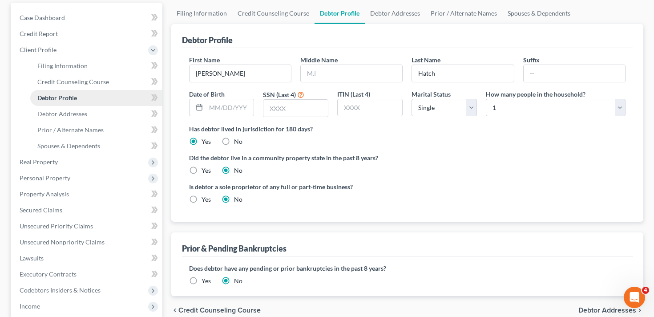
scroll to position [84, 0]
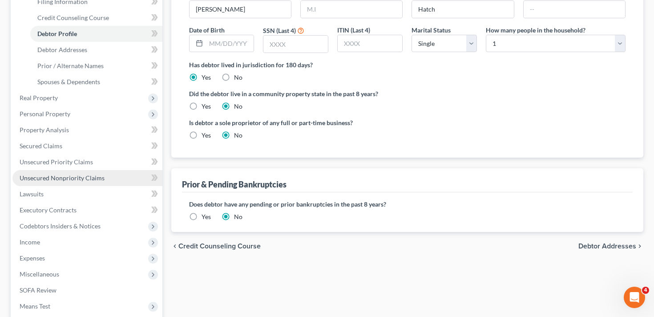
click at [59, 171] on link "Unsecured Nonpriority Claims" at bounding box center [87, 178] width 150 height 16
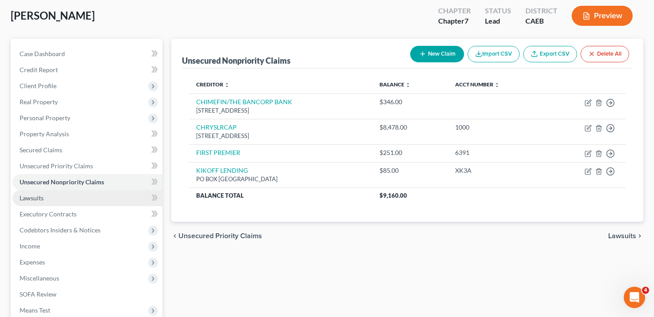
scroll to position [76, 0]
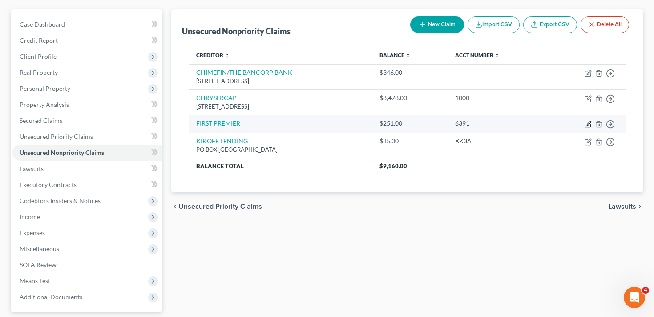
click at [587, 122] on icon "button" at bounding box center [587, 124] width 5 height 5
select select "2"
select select "0"
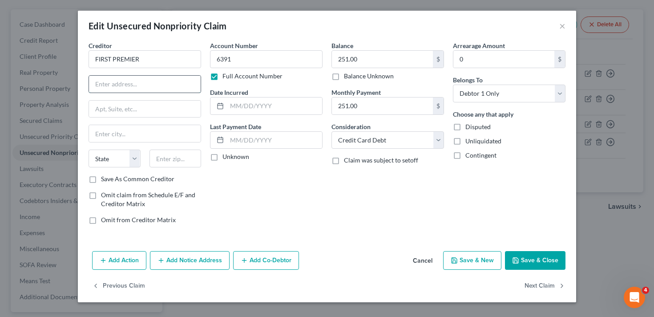
click at [132, 86] on input "text" at bounding box center [145, 84] width 112 height 17
paste input "3820 N Louise Ave, Sioux Falls"
type input "3820 N Louise Ave, Sioux Falls"
click at [241, 59] on input "6391" at bounding box center [266, 59] width 113 height 18
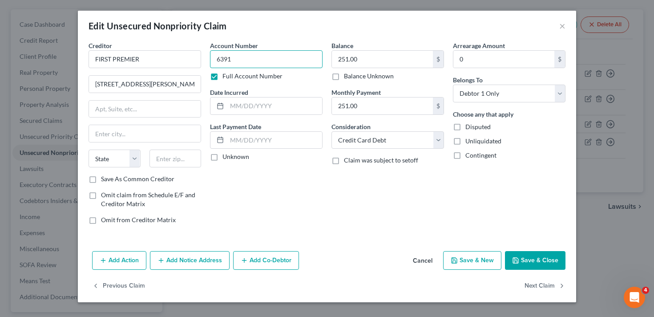
click at [241, 59] on input "6391" at bounding box center [266, 59] width 113 height 18
click at [133, 104] on input "text" at bounding box center [145, 109] width 112 height 17
click at [163, 154] on input "text" at bounding box center [175, 158] width 52 height 18
type input "57107"
click at [244, 180] on div "Account Number 6391 Full Account Number Date Incurred Last Payment Date Unknown" at bounding box center [265, 136] width 121 height 190
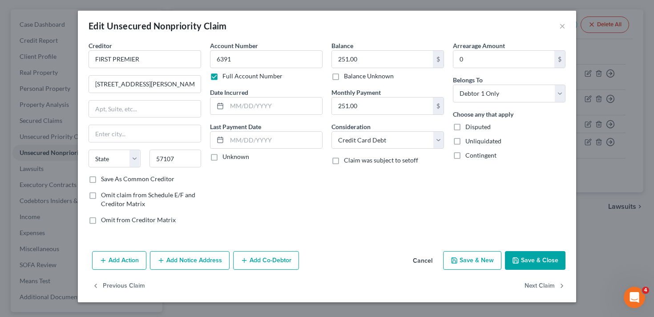
type input "Sioux Falls"
select select "43"
click at [239, 141] on input "text" at bounding box center [274, 140] width 95 height 17
type input "08/12/2022"
click at [536, 266] on button "Save & Close" at bounding box center [535, 260] width 60 height 19
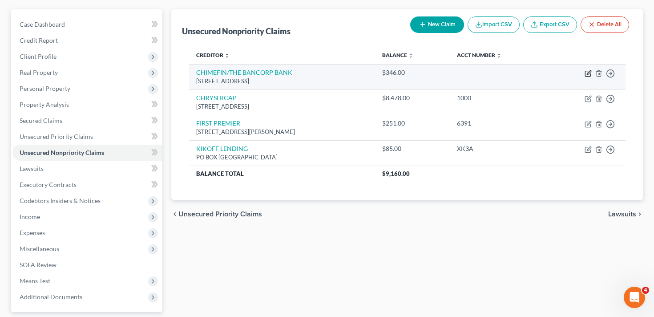
click at [590, 74] on icon "button" at bounding box center [587, 73] width 7 height 7
select select "7"
select select "2"
select select "0"
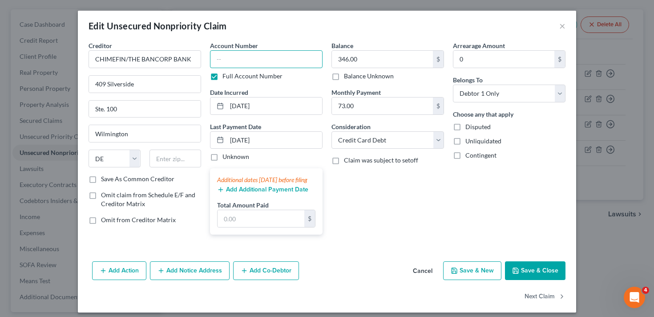
click at [260, 60] on input "text" at bounding box center [266, 59] width 113 height 18
paste input "8027"
type input "8027"
click at [532, 276] on button "Save & Close" at bounding box center [535, 270] width 60 height 19
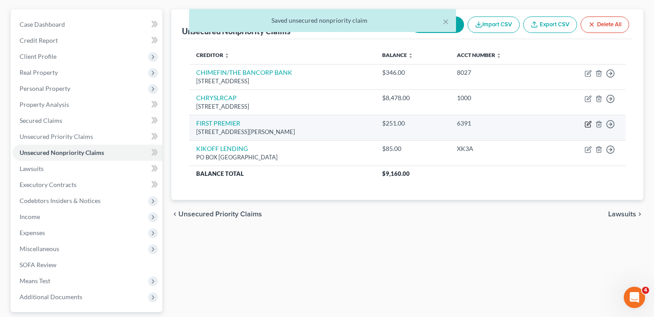
click at [585, 122] on icon "button" at bounding box center [587, 124] width 5 height 5
select select "43"
select select "2"
select select "0"
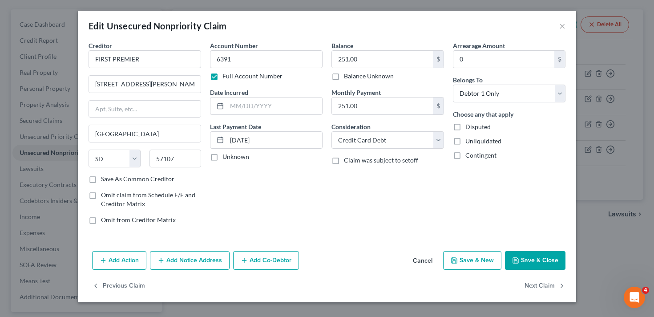
click at [514, 264] on button "Save & Close" at bounding box center [535, 260] width 60 height 19
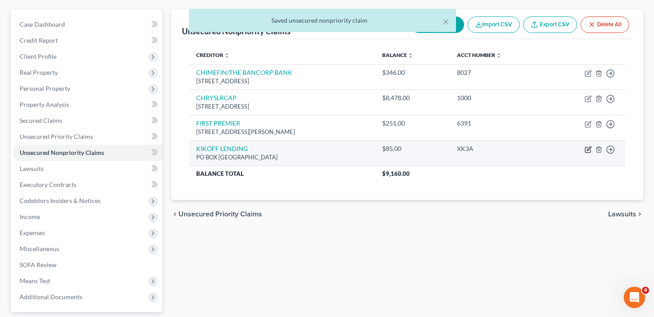
click at [587, 149] on icon "button" at bounding box center [587, 149] width 7 height 7
select select "31"
select select "0"
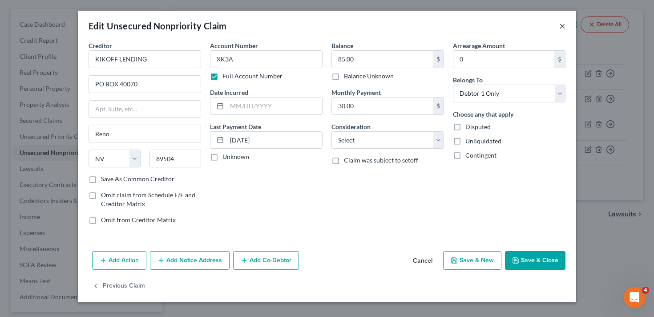
click at [564, 23] on button "×" at bounding box center [562, 25] width 6 height 11
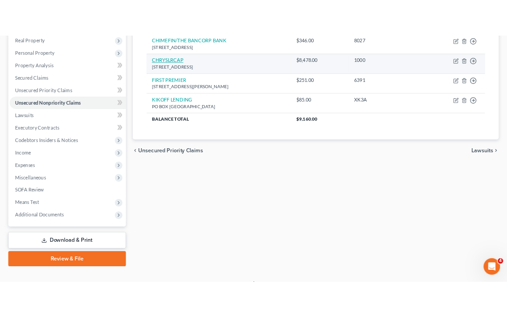
scroll to position [142, 0]
